Goal: Task Accomplishment & Management: Complete application form

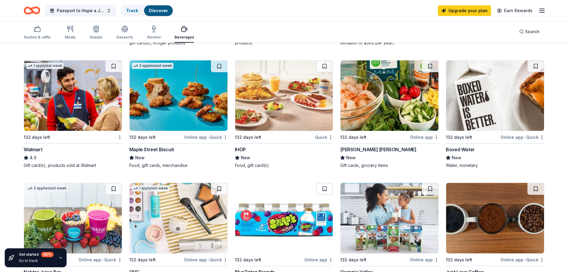
scroll to position [332, 0]
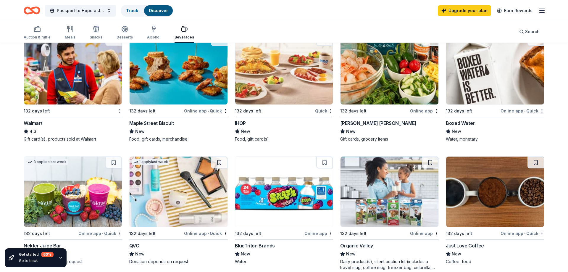
click at [468, 123] on div "Boxed Water" at bounding box center [460, 123] width 29 height 7
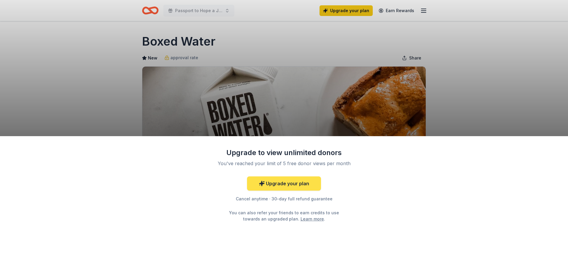
click at [292, 181] on link "Upgrade your plan" at bounding box center [284, 183] width 74 height 14
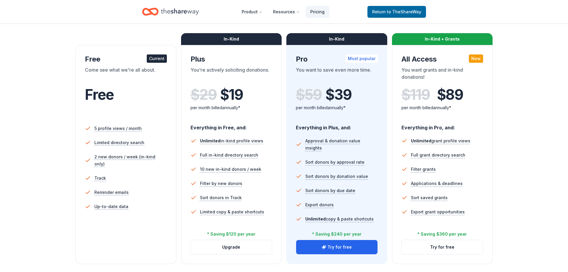
scroll to position [91, 0]
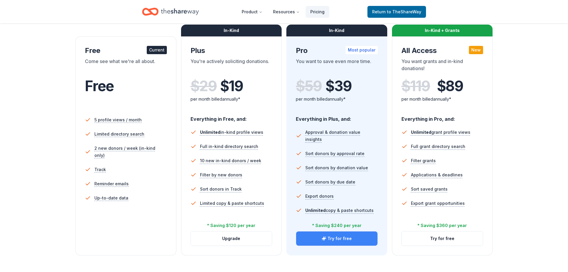
click at [334, 242] on button "Try for free" at bounding box center [336, 238] width 81 height 14
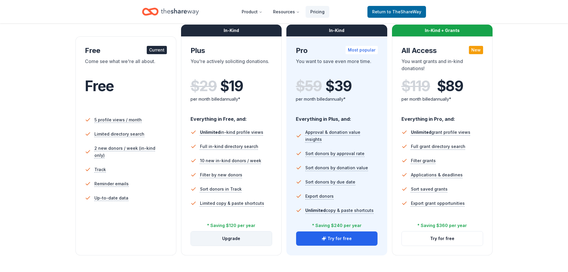
click at [229, 241] on button "Upgrade" at bounding box center [231, 238] width 81 height 14
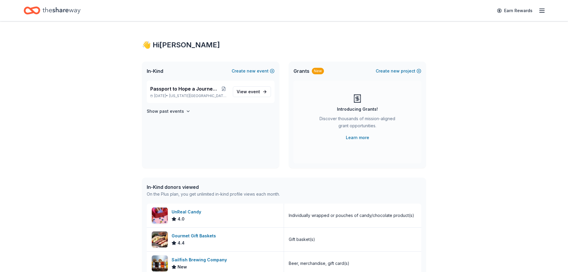
click at [71, 9] on icon "Home" at bounding box center [62, 10] width 38 height 12
click at [38, 13] on icon "Home" at bounding box center [34, 10] width 9 height 6
click at [188, 88] on span "Passport to Hope a Journey of Progress" at bounding box center [184, 88] width 69 height 7
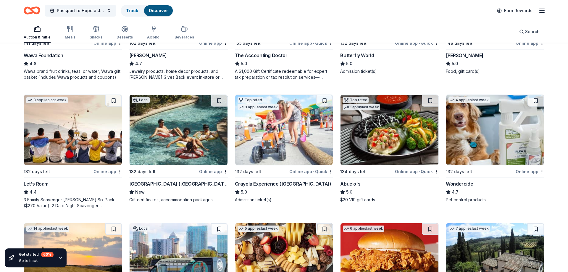
scroll to position [272, 0]
click at [170, 183] on div "Four Seasons Resort (Orlando)" at bounding box center [178, 183] width 99 height 7
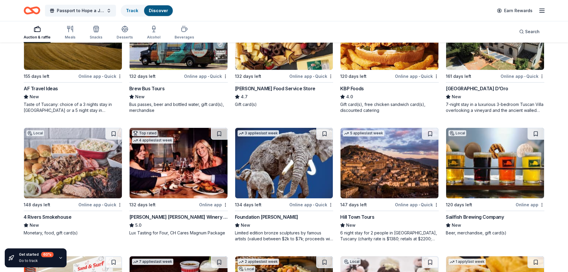
scroll to position [505, 0]
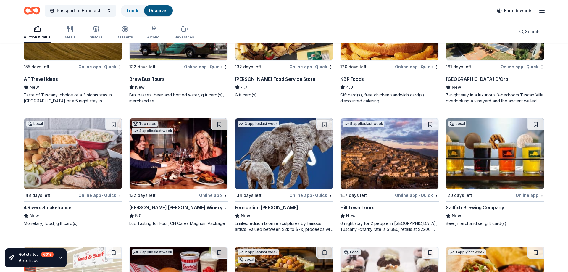
click at [264, 208] on div "Foundation Michelangelo" at bounding box center [266, 207] width 63 height 7
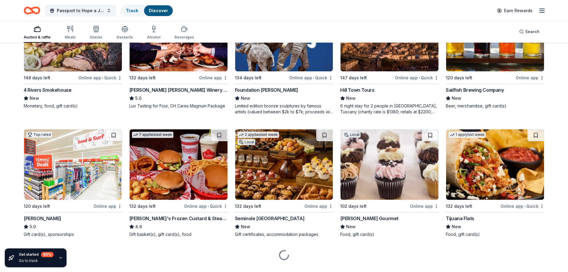
scroll to position [625, 0]
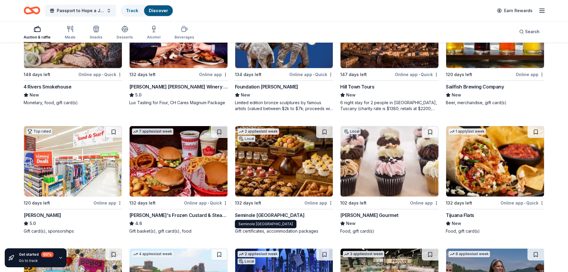
click at [266, 215] on div "Seminole Hard Rock Hotel & Casino Hollywood" at bounding box center [270, 215] width 70 height 7
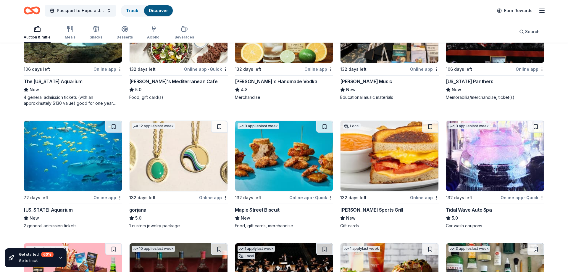
scroll to position [1078, 0]
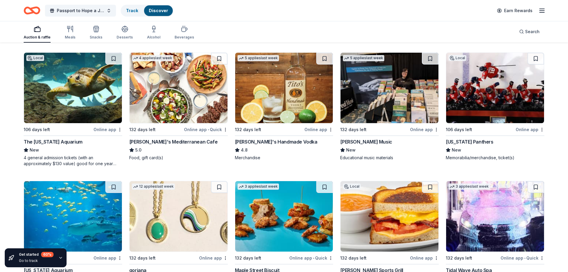
click at [461, 143] on div "Florida Panthers" at bounding box center [469, 141] width 47 height 7
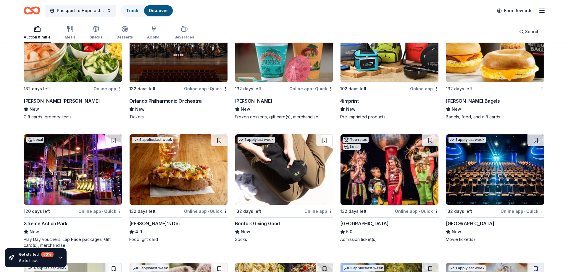
scroll to position [1501, 0]
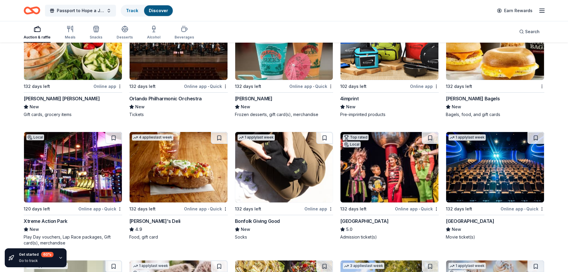
click at [258, 220] on div "Bonfolk Giving Good" at bounding box center [257, 221] width 45 height 7
click at [458, 221] on div "Cinépolis" at bounding box center [470, 221] width 48 height 7
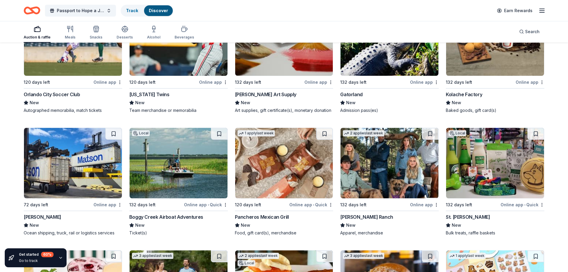
scroll to position [2043, 0]
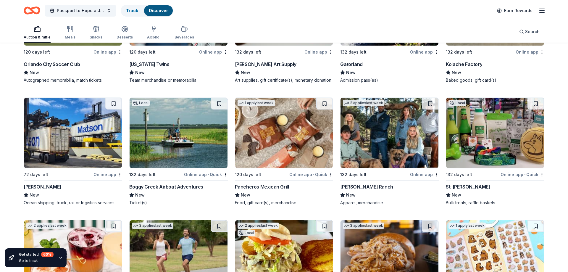
click at [175, 187] on div "Boggy Creek Airboat Adventures" at bounding box center [166, 186] width 74 height 7
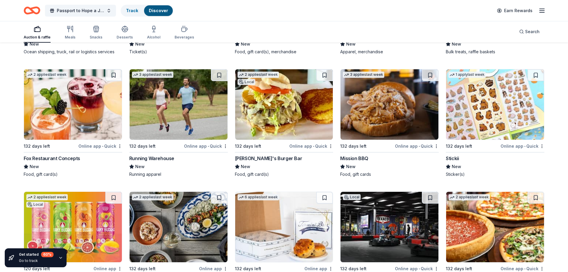
scroll to position [2225, 0]
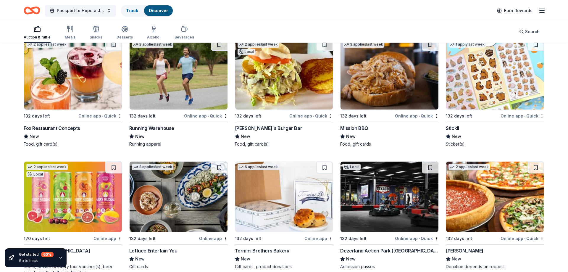
click at [147, 127] on div "Running Warehouse" at bounding box center [151, 128] width 45 height 7
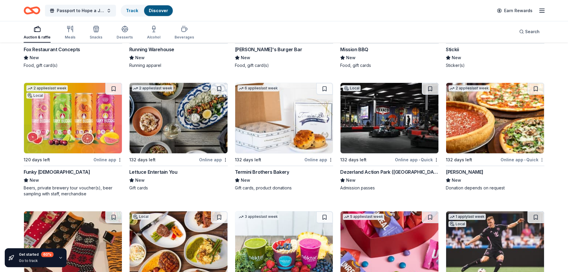
scroll to position [2315, 0]
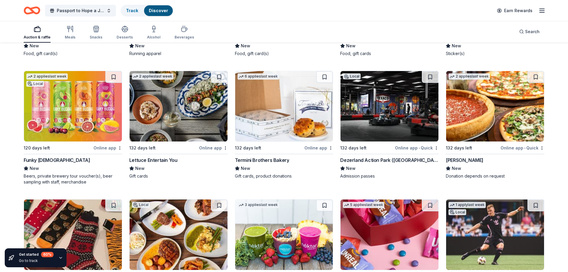
click at [461, 160] on div "Giordano's" at bounding box center [465, 160] width 38 height 7
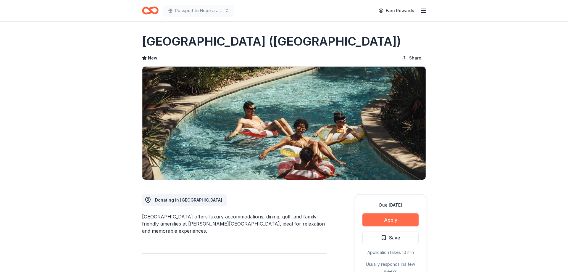
click at [405, 224] on button "Apply" at bounding box center [391, 219] width 56 height 13
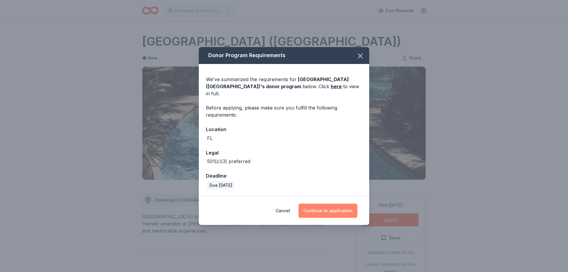
click at [332, 209] on button "Continue to application" at bounding box center [328, 211] width 59 height 14
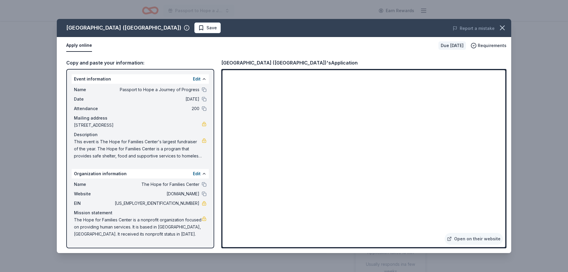
click at [336, 157] on iframe at bounding box center [364, 158] width 283 height 177
click at [505, 28] on icon "button" at bounding box center [502, 28] width 8 height 8
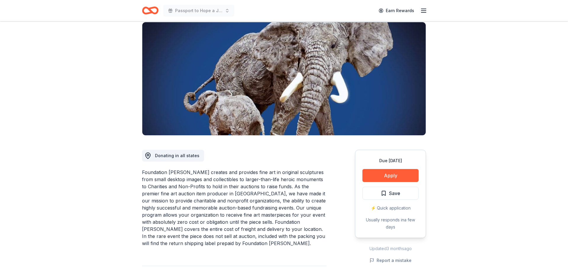
scroll to position [60, 0]
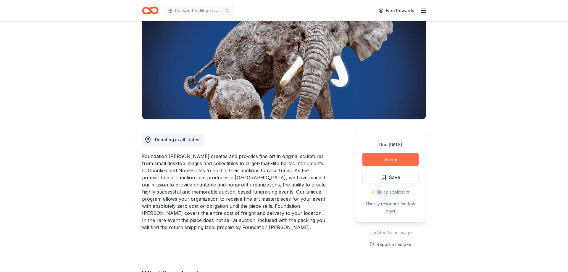
click at [379, 160] on button "Apply" at bounding box center [391, 159] width 56 height 13
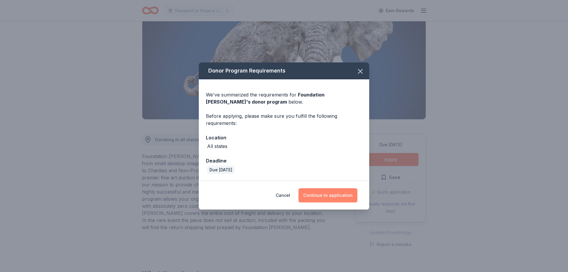
click at [334, 197] on button "Continue to application" at bounding box center [328, 195] width 59 height 14
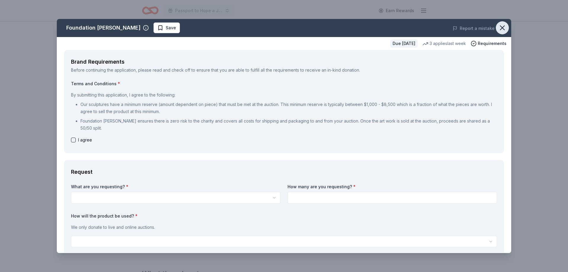
click at [503, 26] on icon "button" at bounding box center [502, 28] width 8 height 8
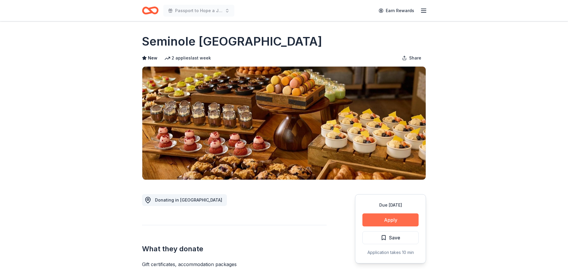
click at [388, 224] on button "Apply" at bounding box center [391, 219] width 56 height 13
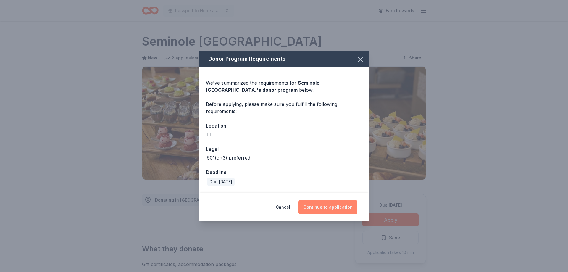
click at [331, 204] on button "Continue to application" at bounding box center [328, 207] width 59 height 14
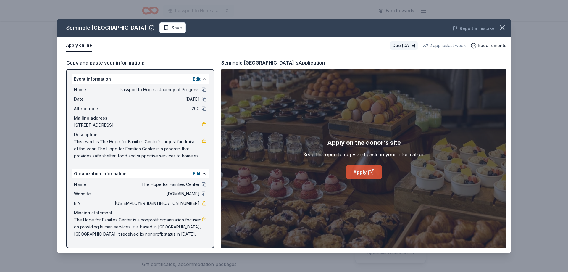
click at [361, 174] on link "Apply" at bounding box center [364, 172] width 36 height 14
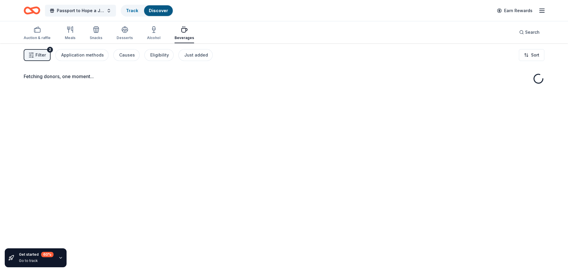
scroll to position [43, 0]
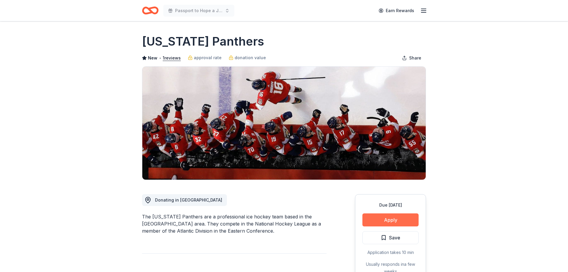
click at [380, 224] on button "Apply" at bounding box center [391, 219] width 56 height 13
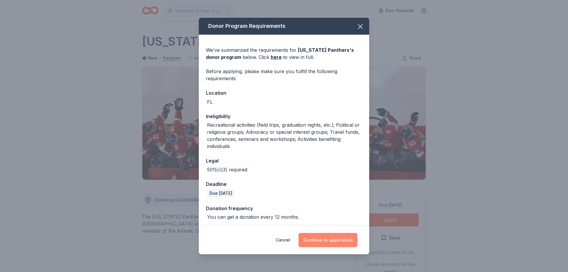
click at [345, 239] on button "Continue to application" at bounding box center [328, 240] width 59 height 14
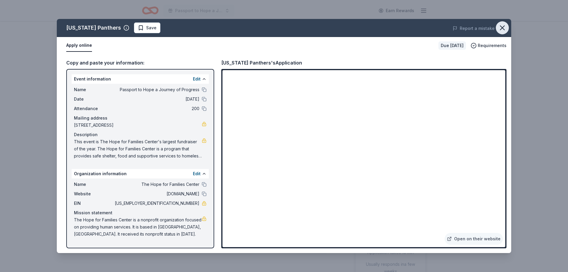
click at [503, 29] on icon "button" at bounding box center [502, 28] width 8 height 8
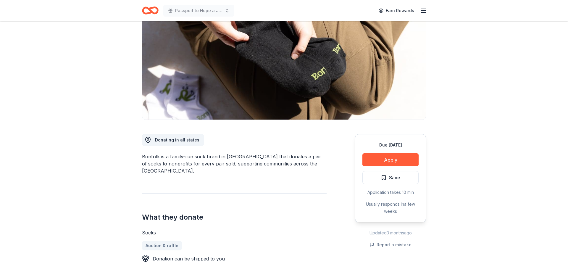
scroll to position [60, 0]
click at [382, 160] on button "Apply" at bounding box center [391, 159] width 56 height 13
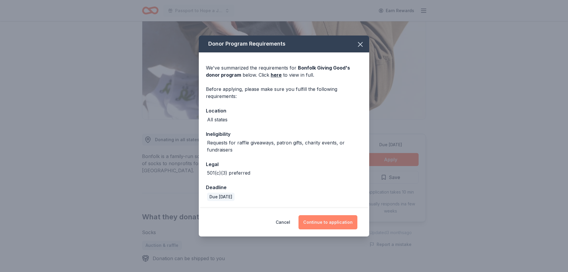
click at [335, 223] on button "Continue to application" at bounding box center [328, 222] width 59 height 14
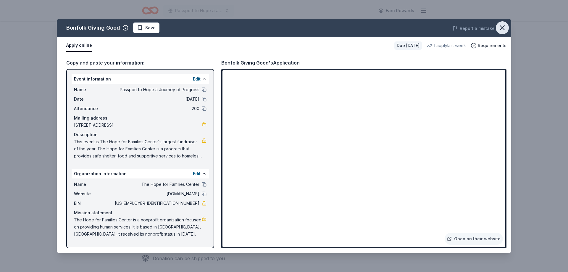
click at [502, 29] on icon "button" at bounding box center [502, 28] width 8 height 8
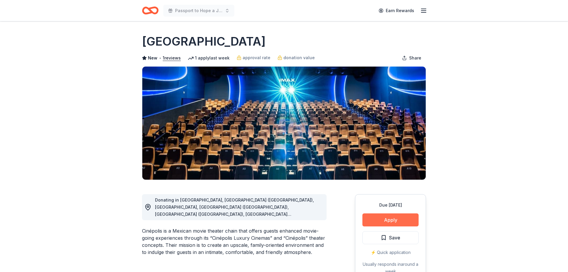
click at [390, 221] on button "Apply" at bounding box center [391, 219] width 56 height 13
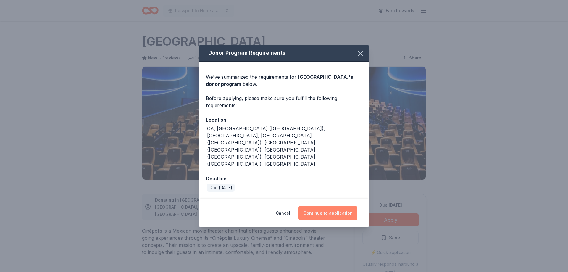
click at [327, 206] on button "Continue to application" at bounding box center [328, 213] width 59 height 14
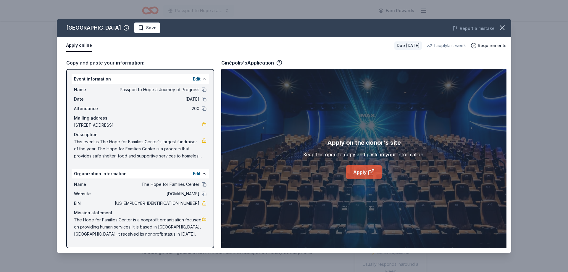
click at [365, 173] on link "Apply" at bounding box center [364, 172] width 36 height 14
click at [501, 28] on icon "button" at bounding box center [502, 28] width 8 height 8
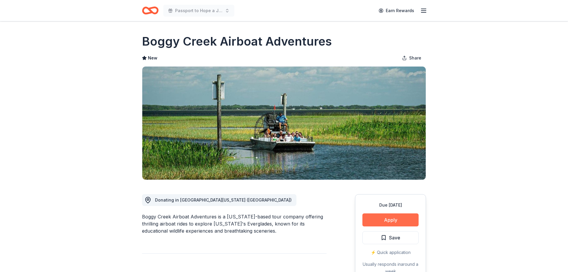
click at [396, 218] on button "Apply" at bounding box center [391, 219] width 56 height 13
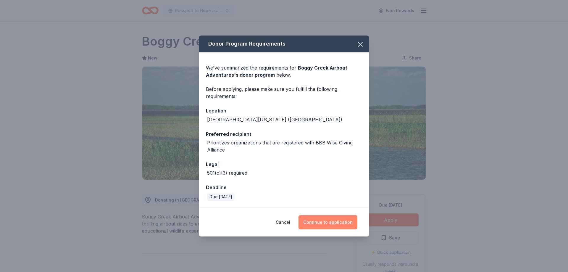
click at [333, 223] on button "Continue to application" at bounding box center [328, 222] width 59 height 14
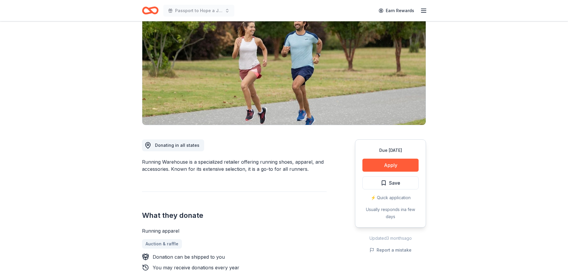
scroll to position [60, 0]
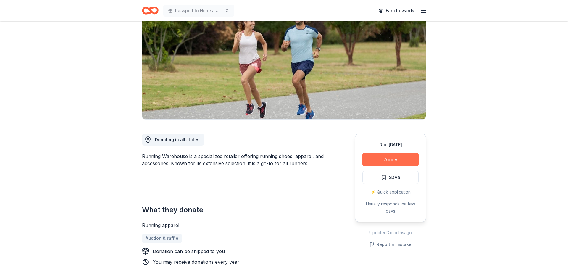
click at [386, 160] on button "Apply" at bounding box center [391, 159] width 56 height 13
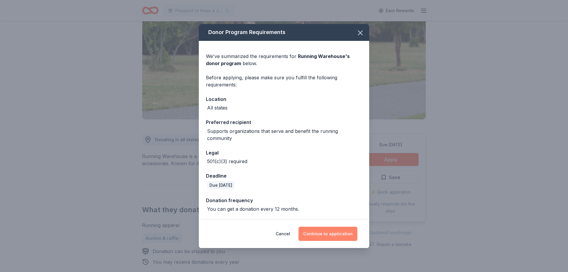
click at [333, 230] on button "Continue to application" at bounding box center [328, 234] width 59 height 14
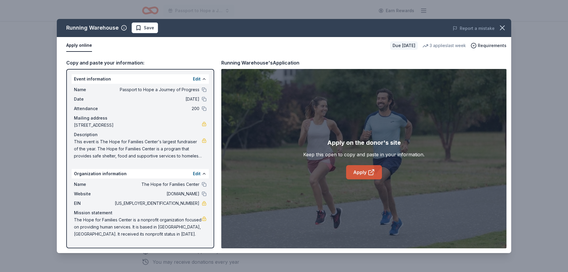
click at [364, 174] on link "Apply" at bounding box center [364, 172] width 36 height 14
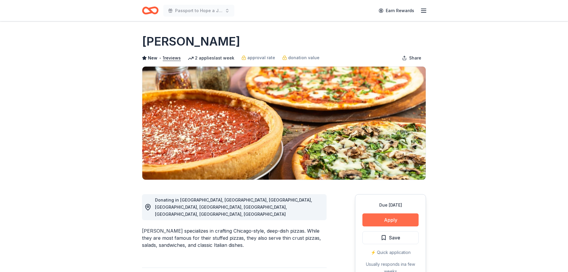
click at [393, 226] on button "Apply" at bounding box center [391, 219] width 56 height 13
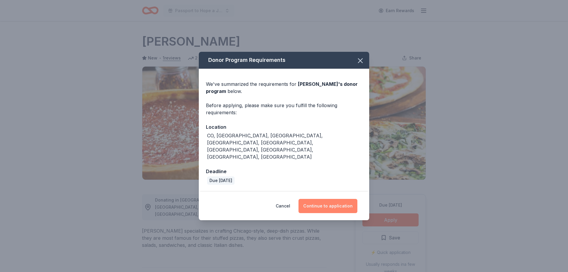
click at [338, 200] on button "Continue to application" at bounding box center [328, 206] width 59 height 14
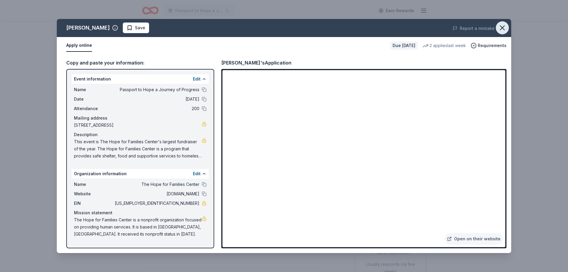
click at [509, 27] on button "button" at bounding box center [502, 27] width 13 height 13
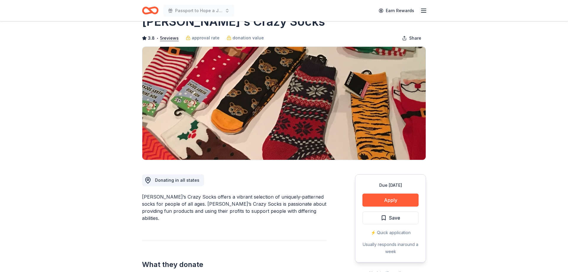
scroll to position [30, 0]
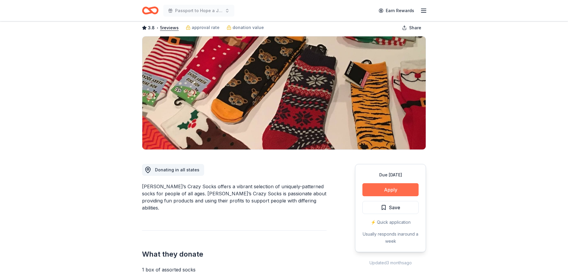
click at [388, 190] on button "Apply" at bounding box center [391, 189] width 56 height 13
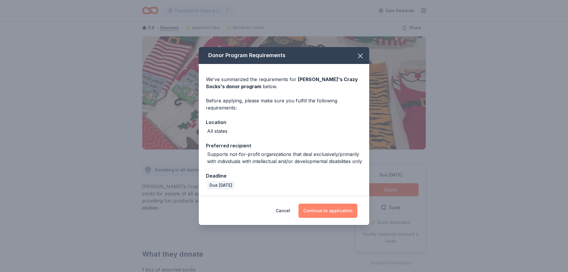
click at [326, 214] on button "Continue to application" at bounding box center [328, 211] width 59 height 14
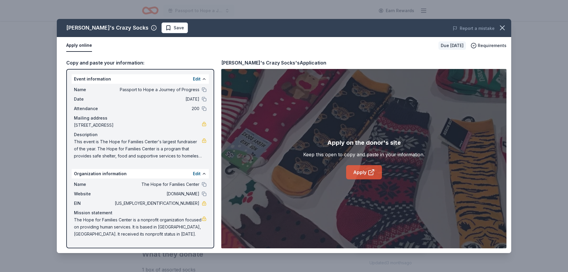
click at [366, 173] on link "Apply" at bounding box center [364, 172] width 36 height 14
click at [501, 27] on icon "button" at bounding box center [502, 28] width 8 height 8
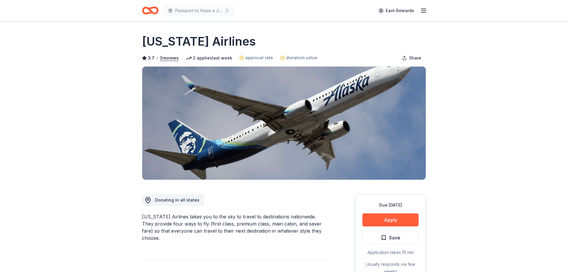
click at [386, 221] on button "Apply" at bounding box center [391, 219] width 56 height 13
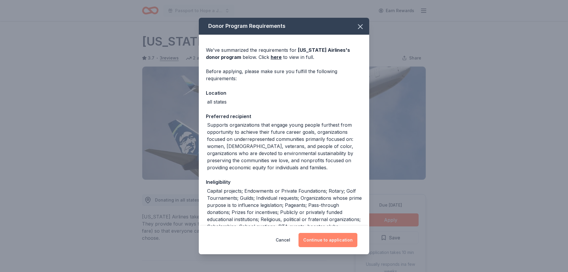
click at [355, 237] on button "Continue to application" at bounding box center [328, 240] width 59 height 14
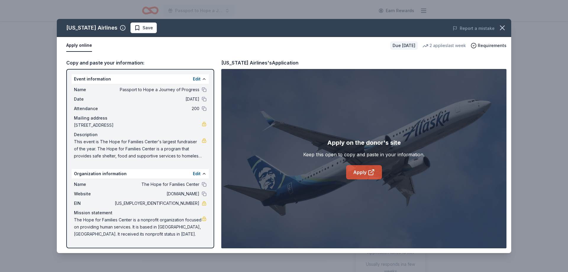
click at [366, 174] on link "Apply" at bounding box center [364, 172] width 36 height 14
